Goal: Task Accomplishment & Management: Use online tool/utility

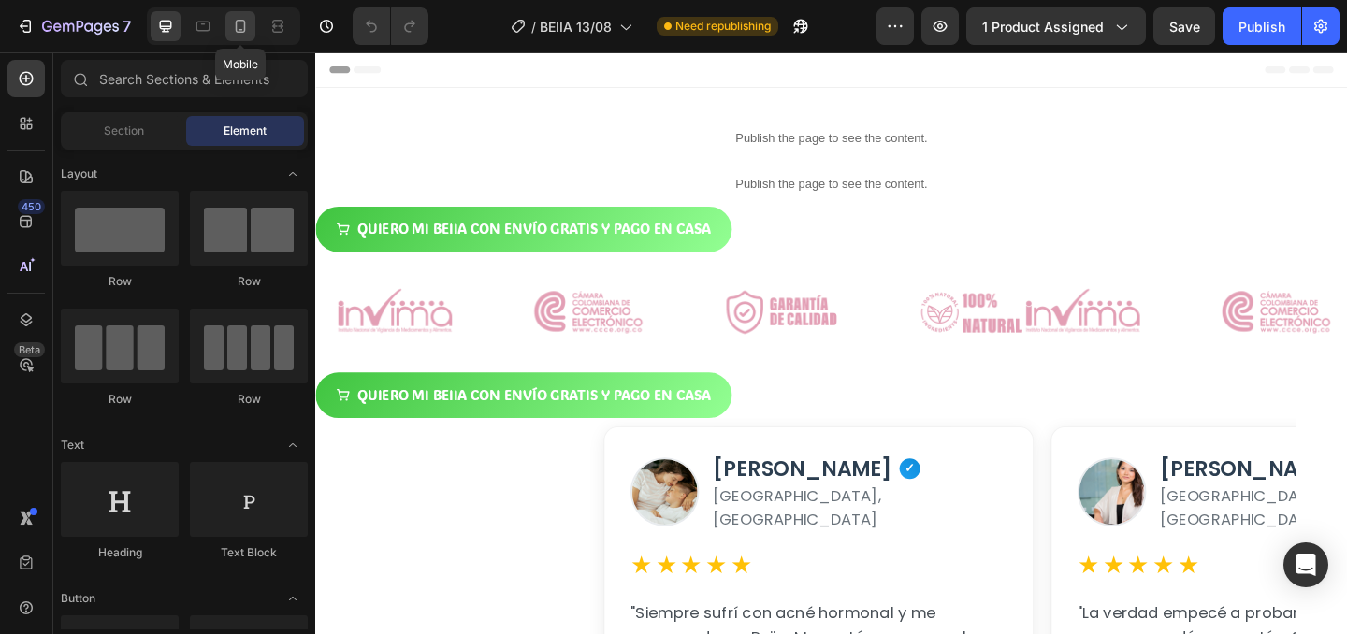
click at [243, 23] on icon at bounding box center [240, 26] width 19 height 19
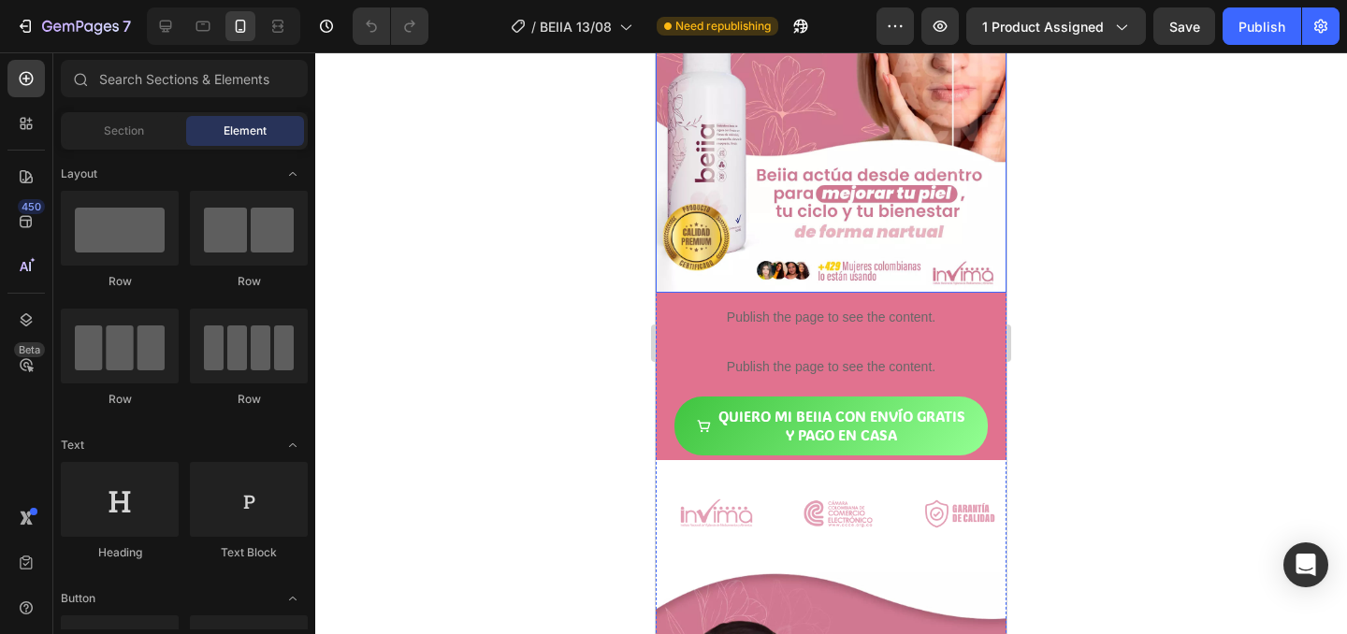
scroll to position [201, 0]
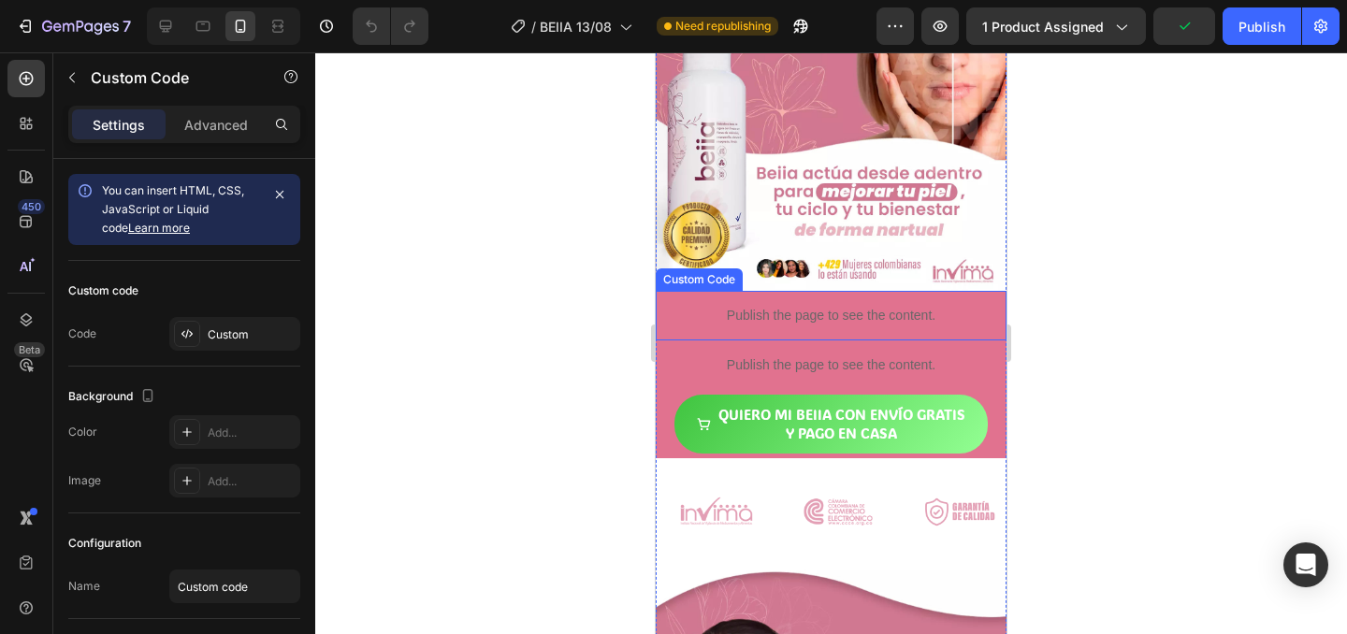
click at [962, 319] on p "Publish the page to see the content." at bounding box center [831, 316] width 351 height 20
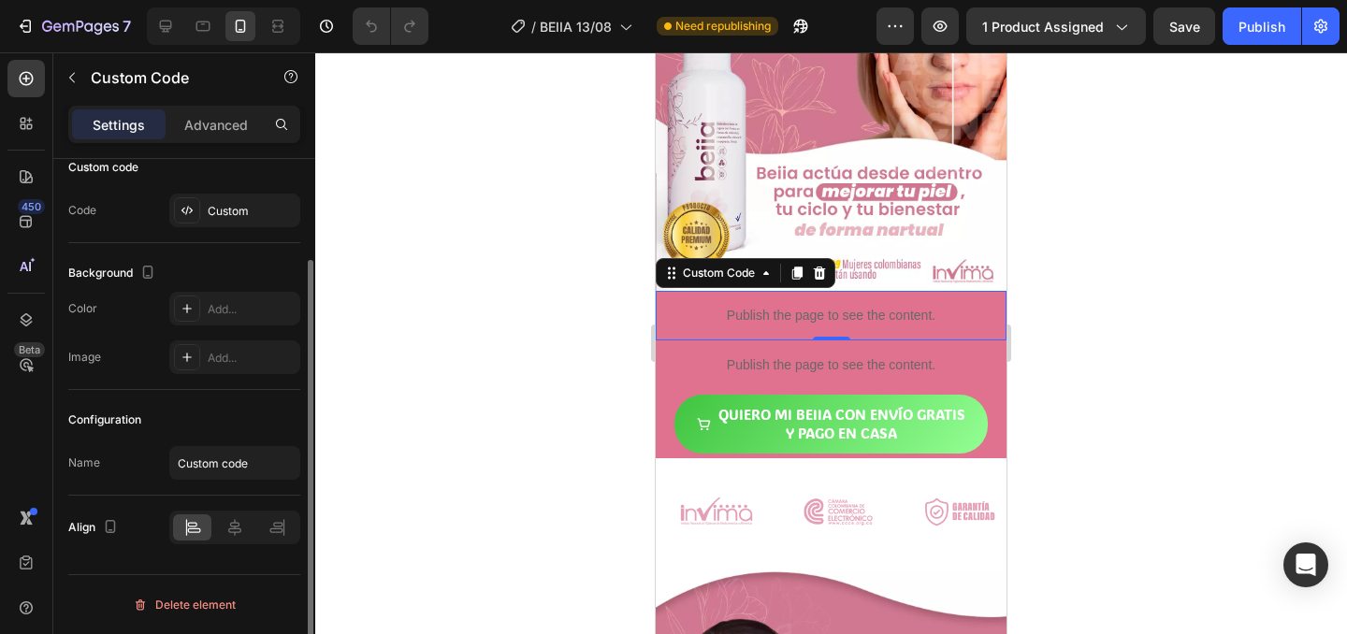
scroll to position [0, 0]
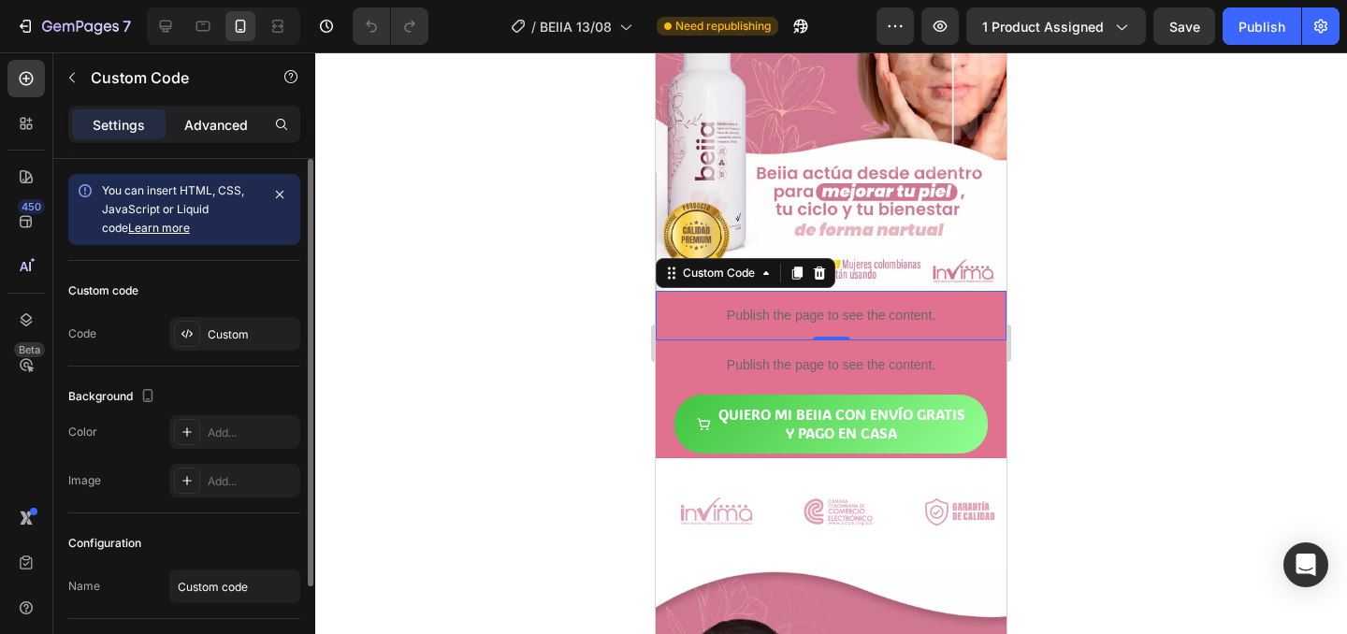
click at [197, 129] on p "Advanced" at bounding box center [216, 125] width 64 height 20
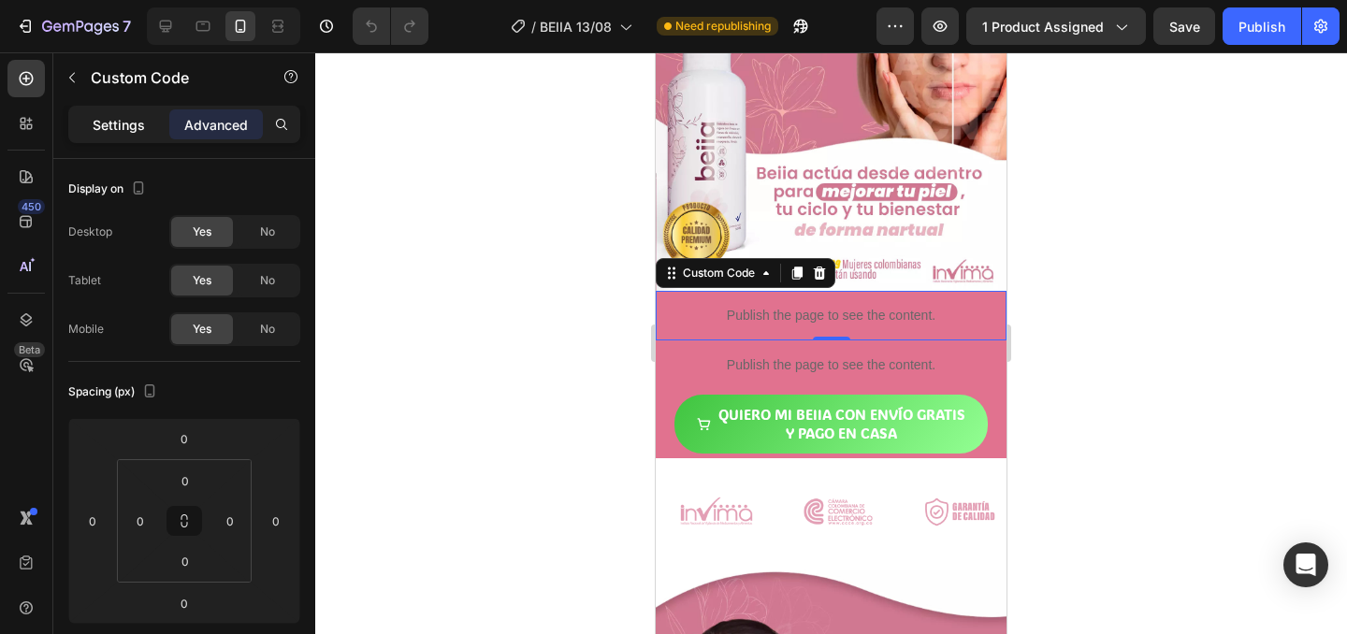
click at [110, 125] on p "Settings" at bounding box center [119, 125] width 52 height 20
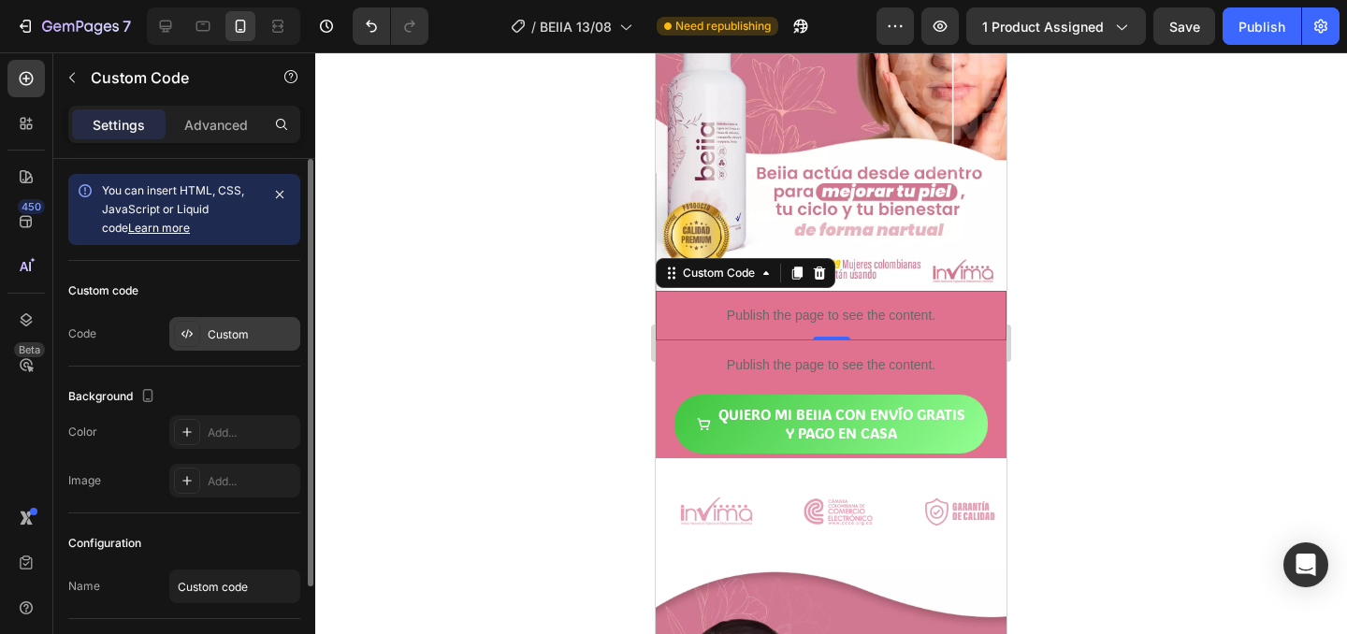
click at [258, 334] on div "Custom" at bounding box center [252, 334] width 88 height 17
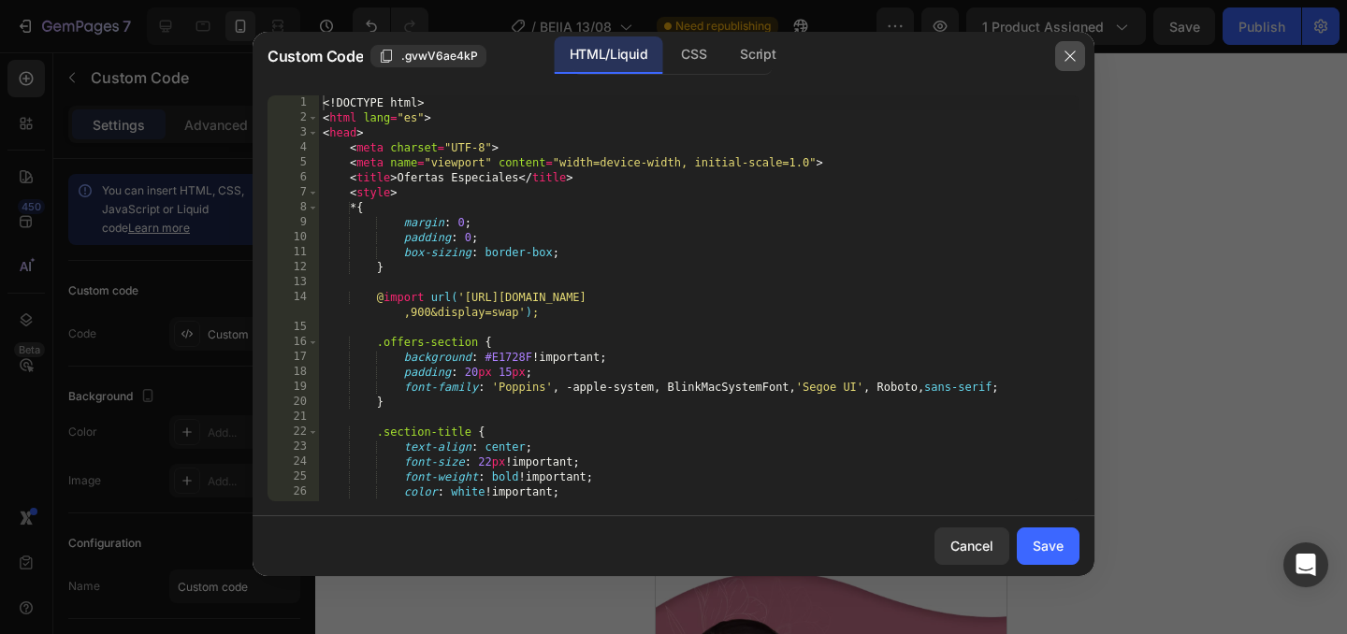
click at [1067, 54] on icon "button" at bounding box center [1069, 56] width 15 height 15
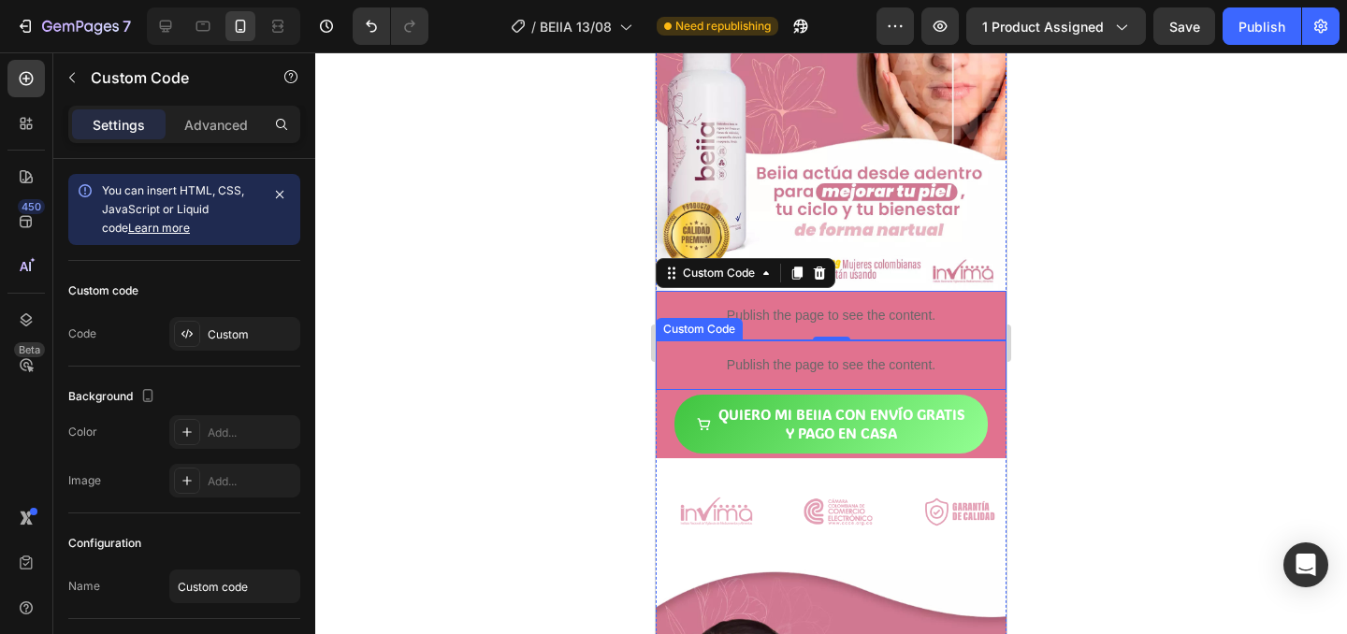
click at [973, 368] on p "Publish the page to see the content." at bounding box center [831, 365] width 351 height 20
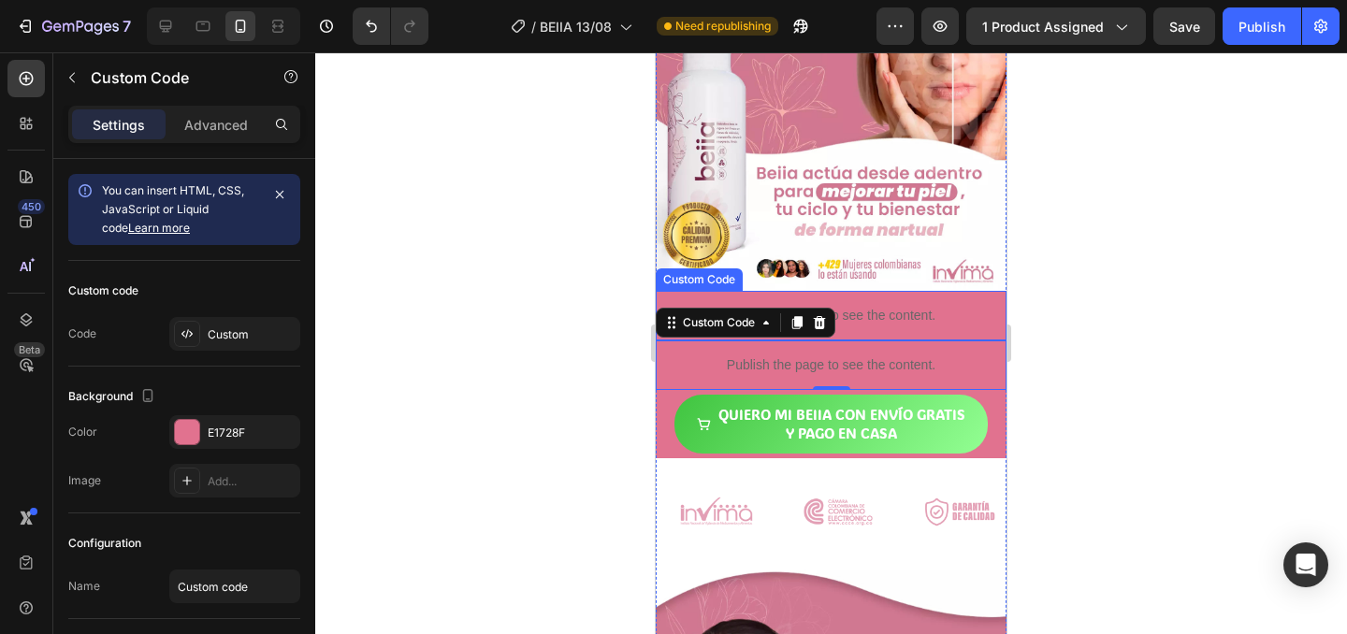
click at [972, 323] on p "Publish the page to see the content." at bounding box center [831, 316] width 351 height 20
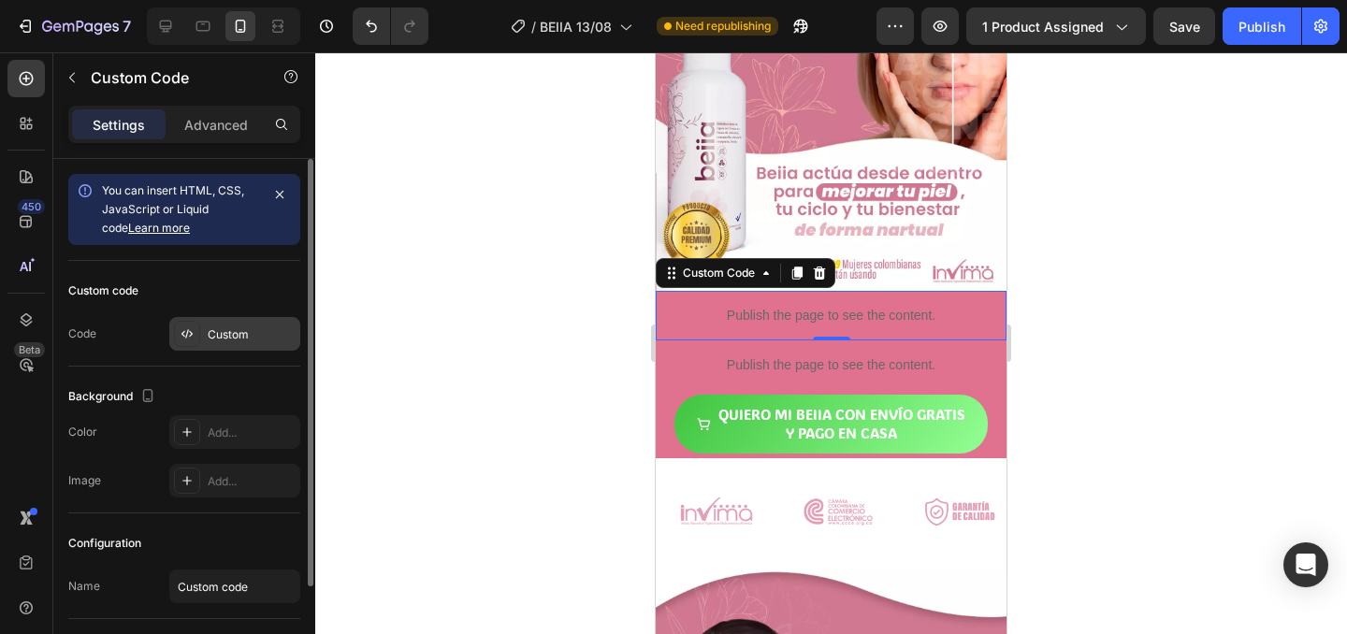
click at [271, 328] on div "Custom" at bounding box center [252, 334] width 88 height 17
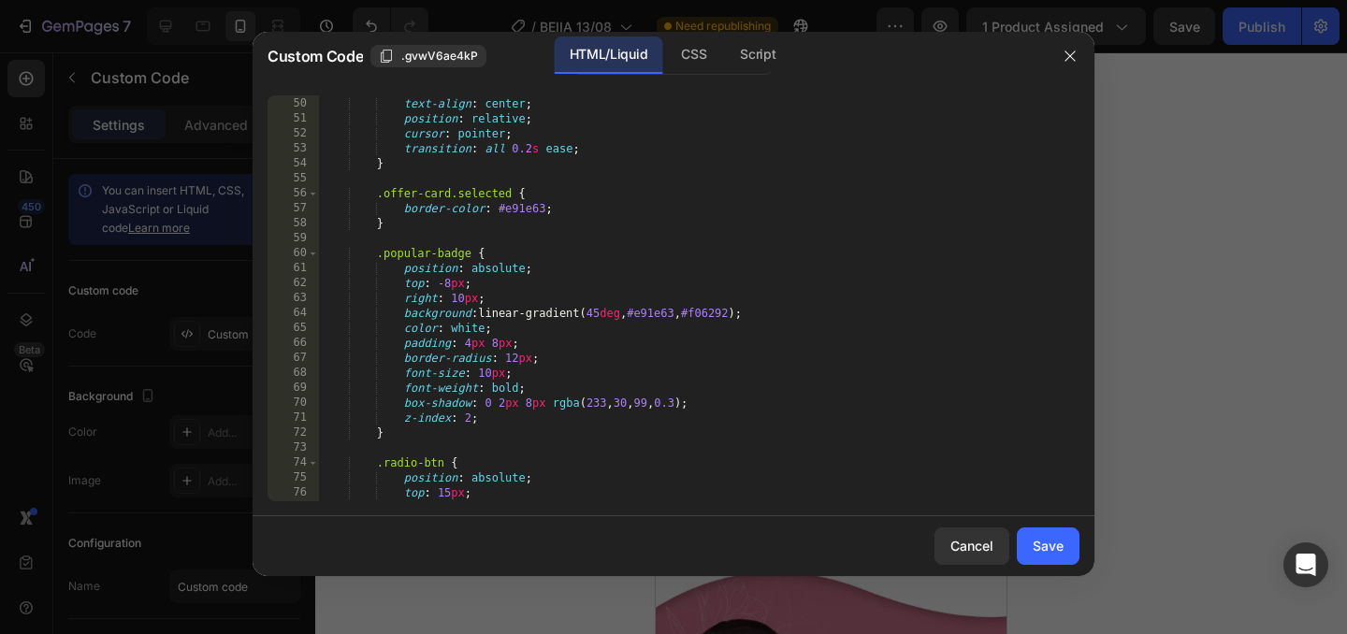
scroll to position [707, 0]
